Goal: Information Seeking & Learning: Check status

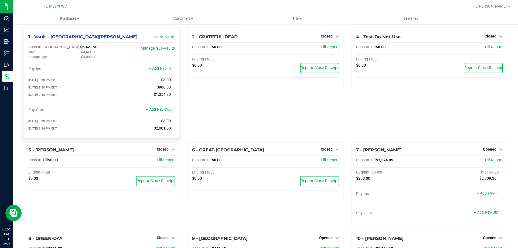
scroll to position [20, 0]
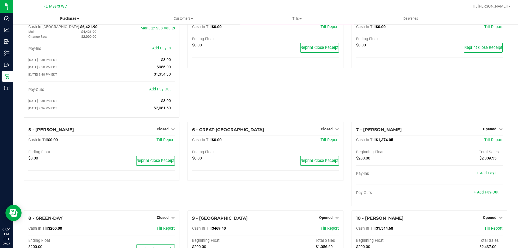
click at [69, 17] on span "Purchases" at bounding box center [70, 18] width 114 height 5
click at [61, 36] on li "Fulfillment" at bounding box center [70, 39] width 114 height 6
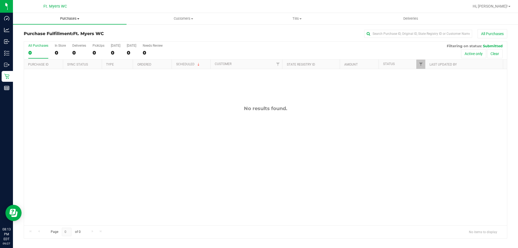
click at [76, 16] on span "Purchases" at bounding box center [70, 18] width 114 height 5
click at [57, 40] on li "Fulfillment" at bounding box center [70, 39] width 114 height 6
click at [72, 20] on span "Purchases" at bounding box center [70, 18] width 114 height 5
click at [62, 36] on li "Fulfillment" at bounding box center [70, 39] width 114 height 6
click at [142, 36] on h3 "Purchase Fulfillment: Ft. [PERSON_NAME]" at bounding box center [104, 33] width 161 height 5
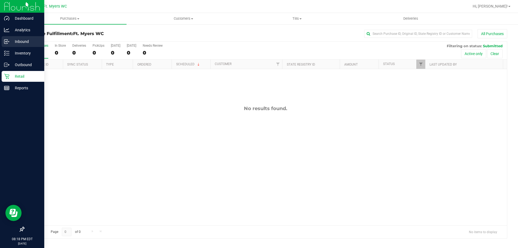
click at [10, 44] on p "Inbound" at bounding box center [25, 41] width 32 height 6
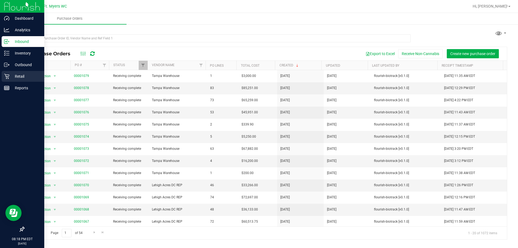
click at [5, 72] on div "Retail" at bounding box center [23, 76] width 43 height 11
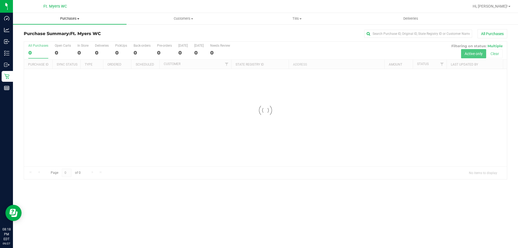
click at [93, 15] on uib-tab-heading "Purchases Summary of purchases Fulfillment All purchases" at bounding box center [70, 18] width 114 height 11
click at [79, 38] on li "Fulfillment" at bounding box center [70, 39] width 114 height 6
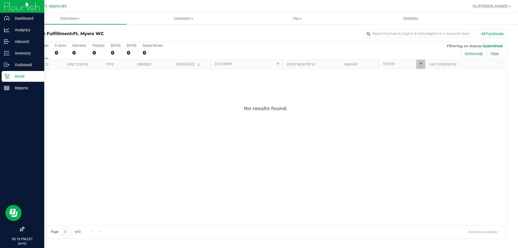
click at [6, 95] on div at bounding box center [22, 159] width 44 height 130
click at [11, 89] on p "Reports" at bounding box center [25, 88] width 32 height 6
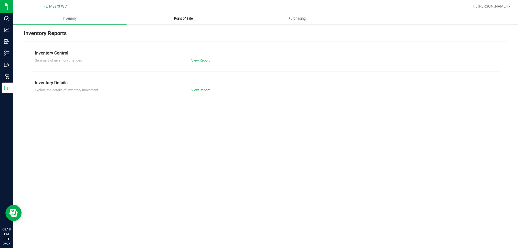
click at [191, 15] on uib-tab-heading "Point of Sale" at bounding box center [183, 18] width 113 height 11
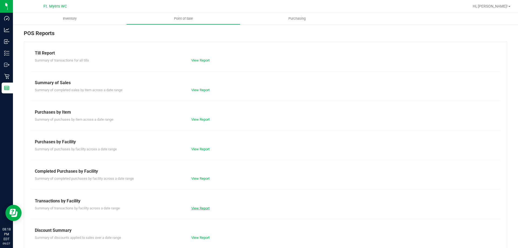
click at [201, 208] on link "View Report" at bounding box center [200, 208] width 18 height 4
